Goal: Task Accomplishment & Management: Complete application form

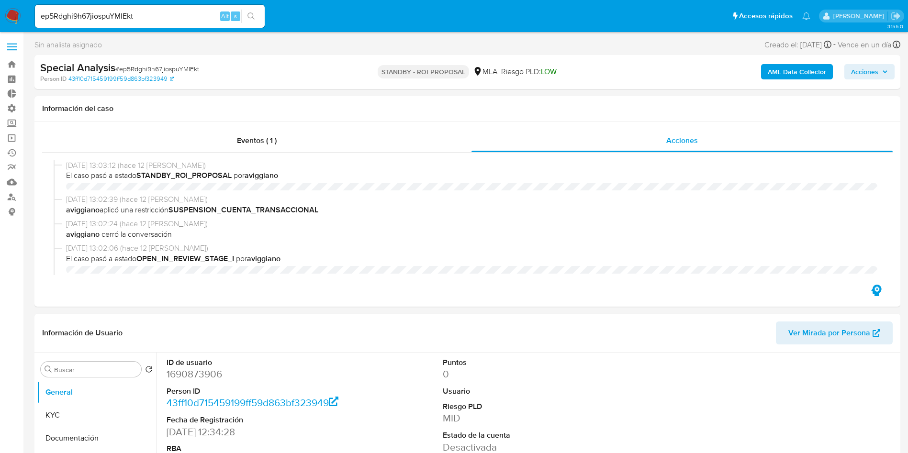
select select "10"
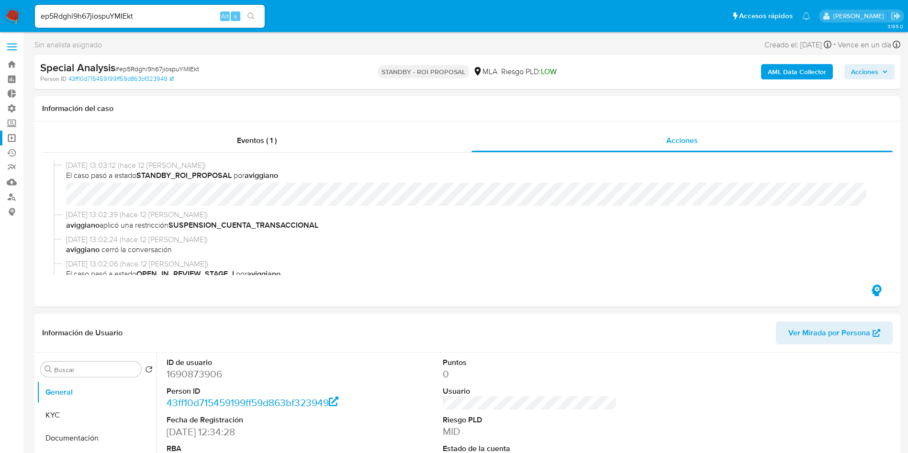
click at [10, 138] on link "Operaciones masivas" at bounding box center [57, 138] width 114 height 15
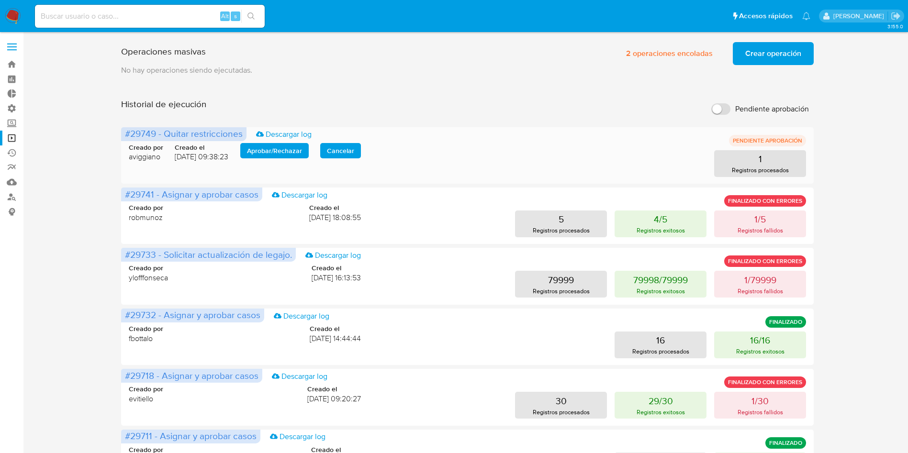
click at [278, 148] on span "Aprobar / Rechazar" at bounding box center [274, 150] width 55 height 13
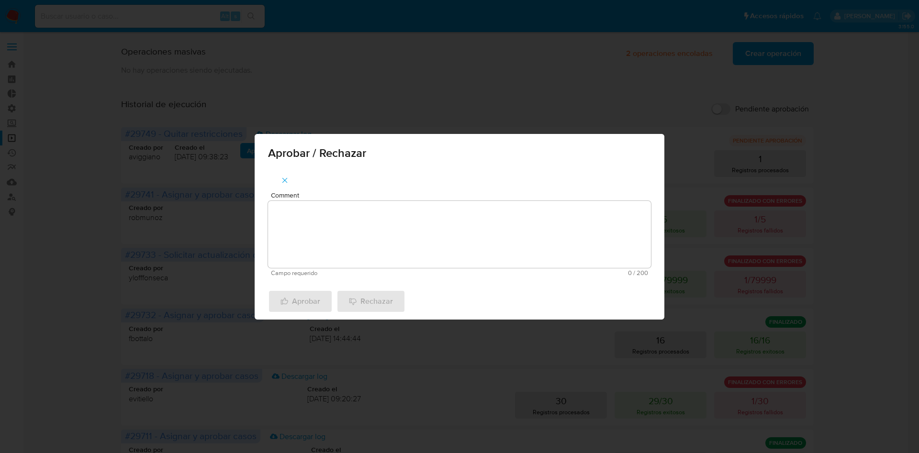
click at [393, 220] on textarea "Comment" at bounding box center [459, 234] width 383 height 67
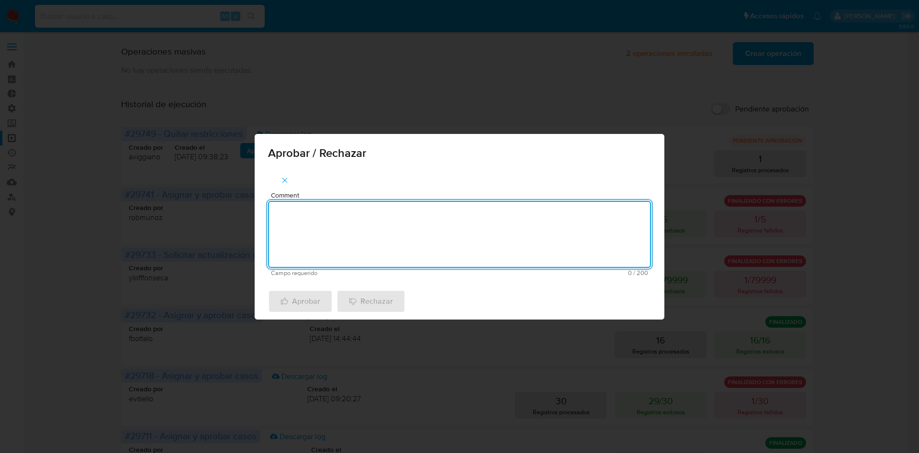
click at [526, 291] on div "Aprobar Rechazar" at bounding box center [460, 301] width 410 height 36
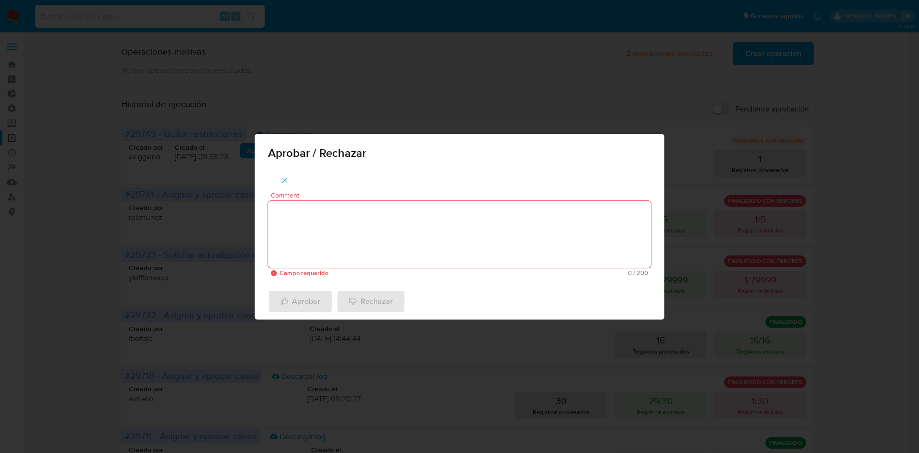
click at [285, 181] on icon "button" at bounding box center [285, 180] width 9 height 9
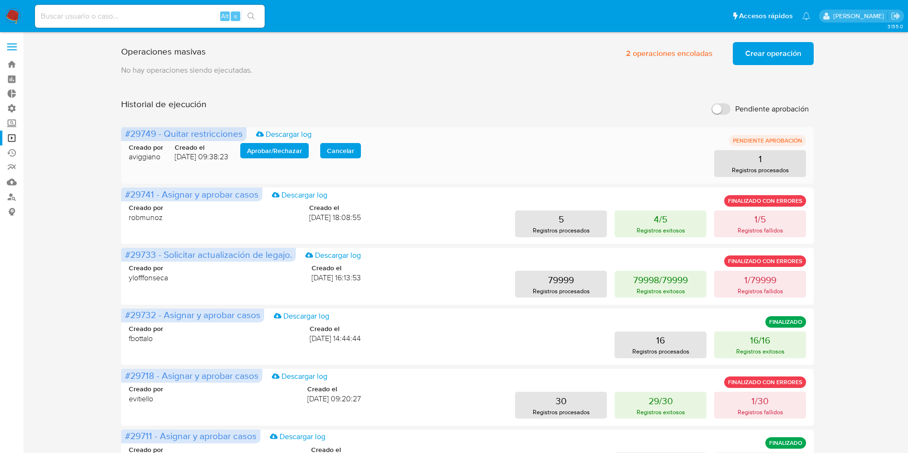
click at [270, 144] on span "Aprobar / Rechazar" at bounding box center [274, 150] width 55 height 13
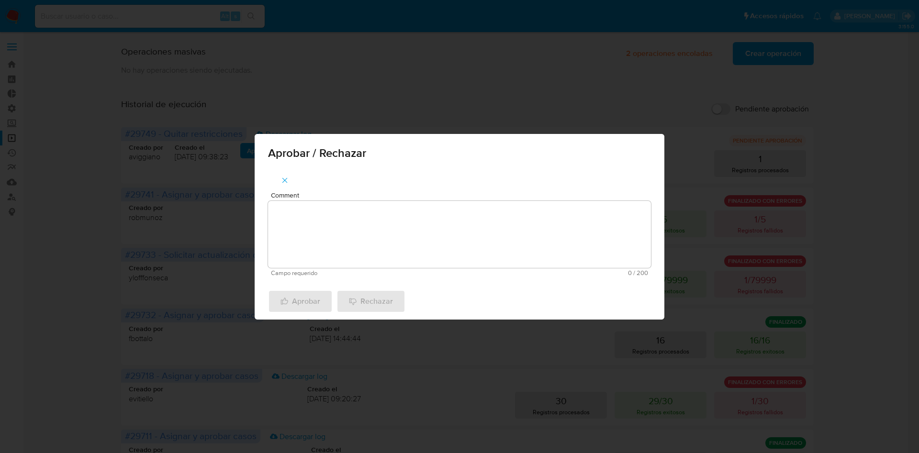
drag, startPoint x: 302, startPoint y: 200, endPoint x: 305, endPoint y: 207, distance: 8.1
click at [302, 200] on div "Comment Campo requerido 0 / 200 200 caracteres restantes" at bounding box center [459, 234] width 383 height 85
click at [314, 226] on textarea "Comment" at bounding box center [459, 234] width 383 height 67
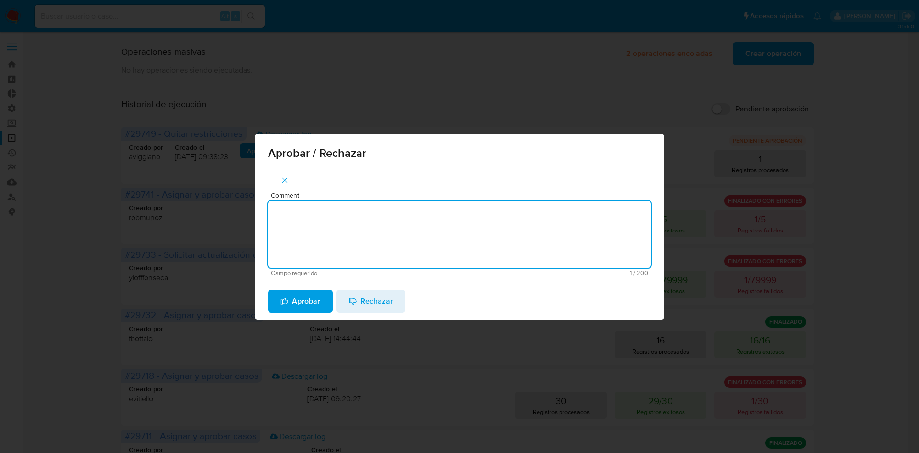
click at [307, 305] on span "Aprobar" at bounding box center [301, 301] width 40 height 21
